Goal: Information Seeking & Learning: Check status

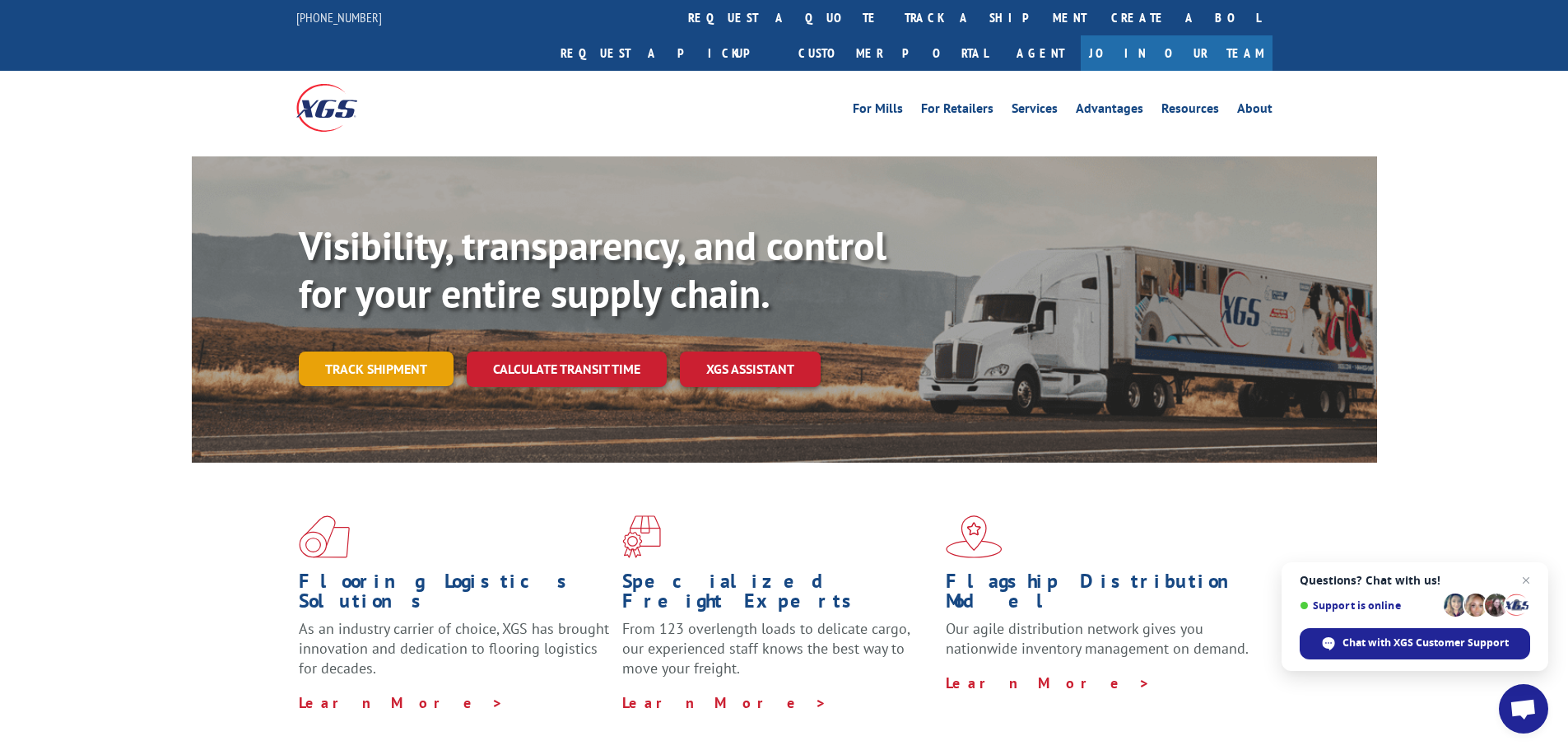
click at [350, 351] on link "Track shipment" at bounding box center [376, 368] width 155 height 35
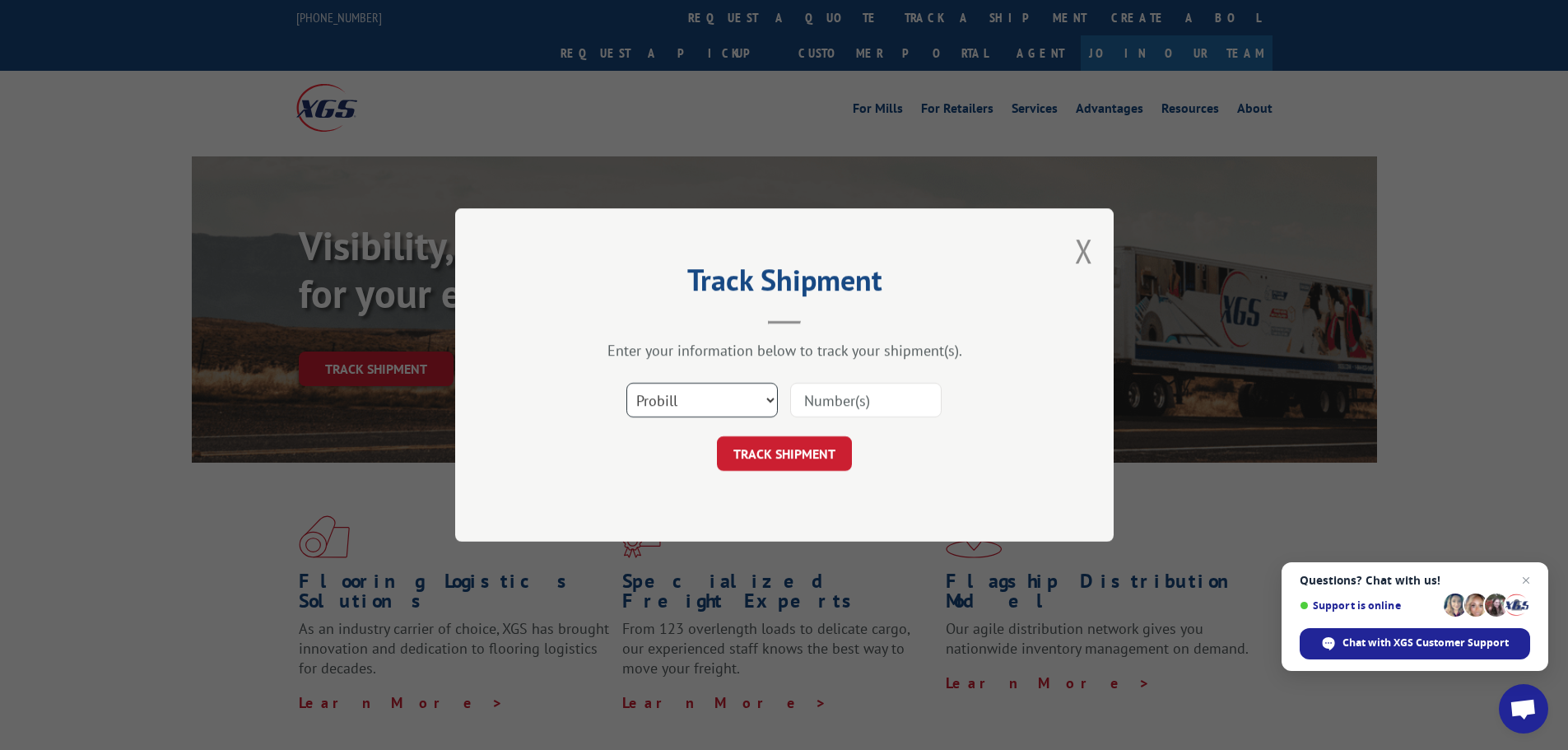
drag, startPoint x: 690, startPoint y: 407, endPoint x: 692, endPoint y: 416, distance: 9.2
click at [690, 407] on select "Select category... Probill BOL PO" at bounding box center [702, 401] width 152 height 35
select select "bol"
click at [627, 383] on select "Select category... Probill BOL PO" at bounding box center [702, 401] width 152 height 35
click at [825, 406] on input at bounding box center [866, 401] width 152 height 35
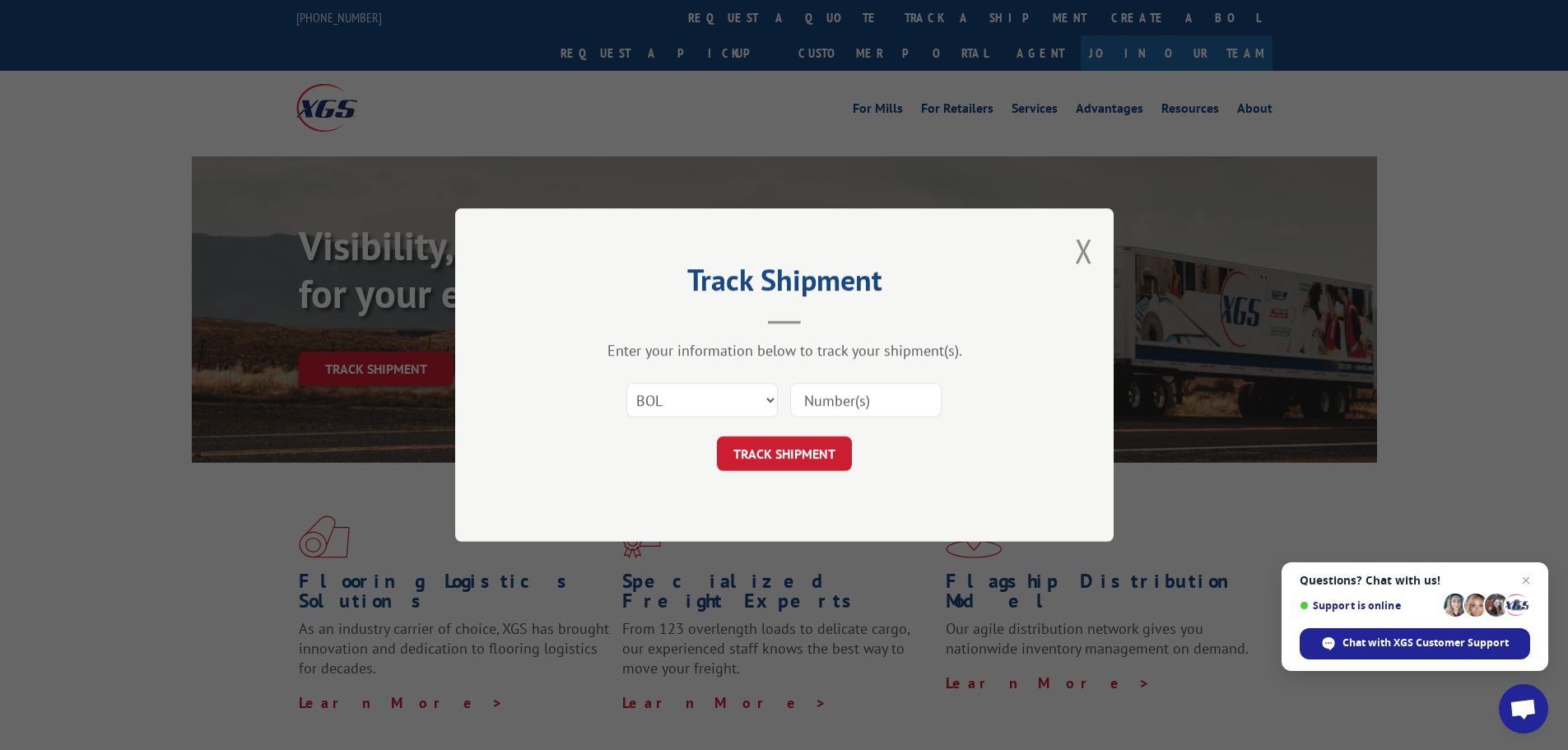
click at [850, 398] on input at bounding box center [866, 401] width 152 height 35
paste input "2847005"
type input "2847005"
click at [817, 455] on button "TRACK SHIPMENT" at bounding box center [784, 453] width 135 height 35
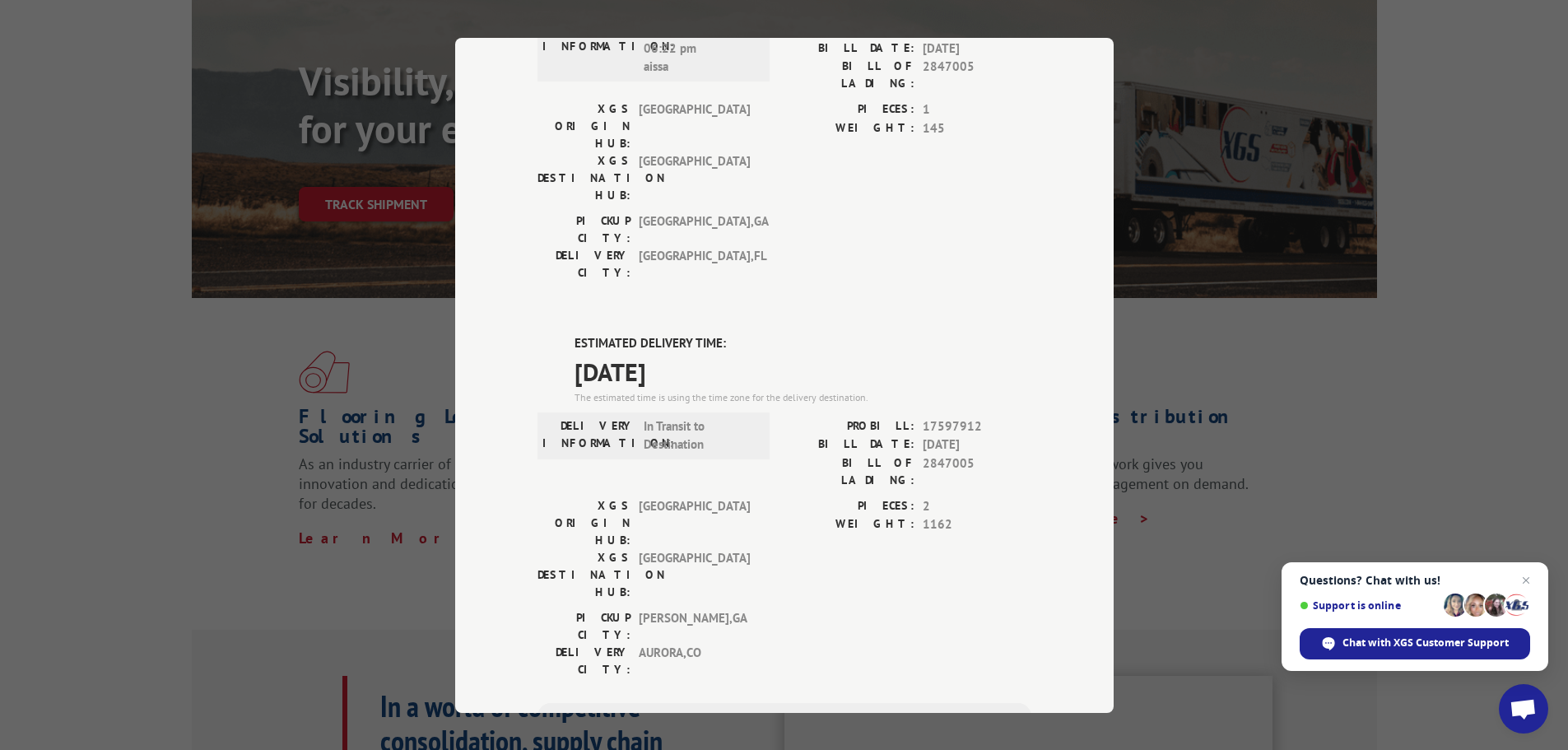
scroll to position [171, 0]
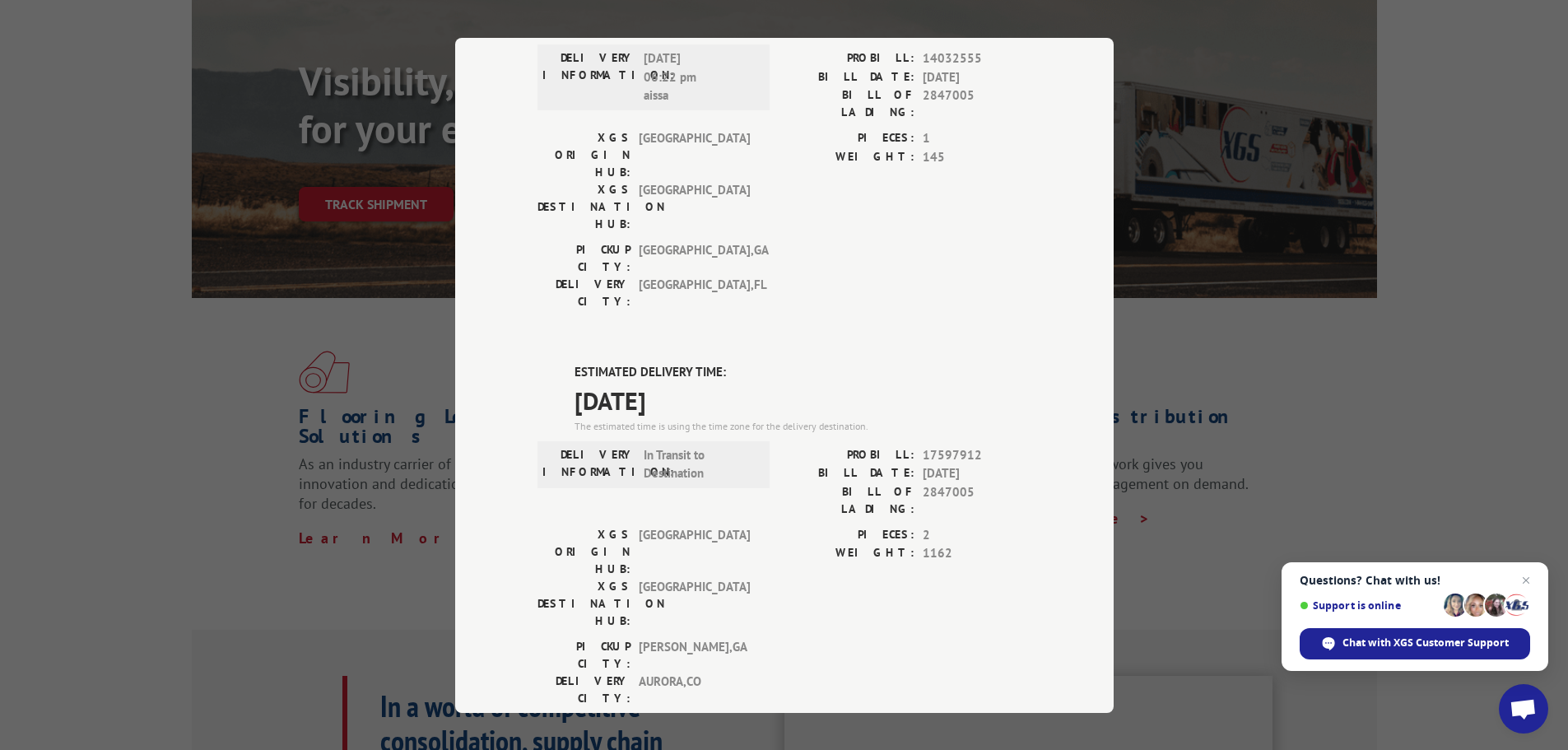
drag, startPoint x: 1239, startPoint y: 111, endPoint x: 1159, endPoint y: 7, distance: 131.2
click at [1239, 102] on div "Track Shipment DELIVERED DELIVERY INFORMATION: [DATE] 06:22 pm aissa PROBILL: 1…" at bounding box center [784, 375] width 1568 height 750
